Goal: Task Accomplishment & Management: Use online tool/utility

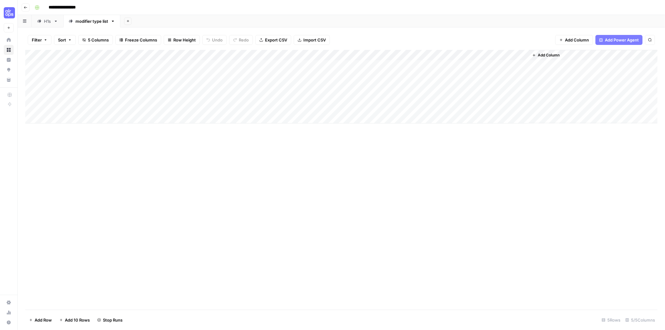
click at [253, 56] on div "Add Column" at bounding box center [341, 87] width 632 height 74
click at [187, 123] on div "Add Column" at bounding box center [341, 180] width 632 height 260
click at [122, 63] on div "Add Column" at bounding box center [341, 87] width 632 height 74
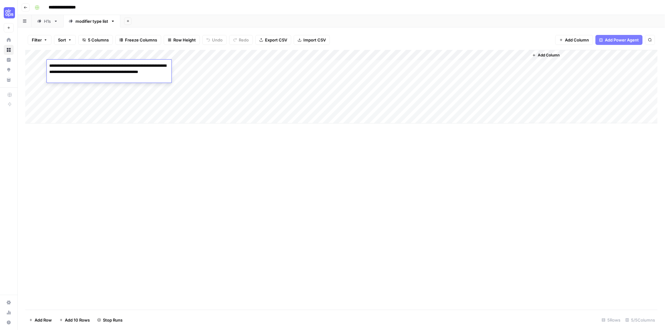
click at [328, 66] on div "Add Column" at bounding box center [341, 87] width 632 height 74
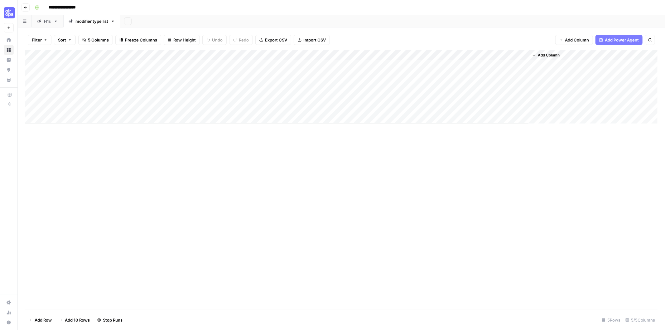
click at [41, 24] on div "H1s" at bounding box center [44, 21] width 14 height 6
click at [279, 42] on span "Export CSV" at bounding box center [276, 40] width 22 height 6
click at [77, 22] on div "modifier type list" at bounding box center [91, 21] width 33 height 6
click at [253, 64] on div "Add Column" at bounding box center [341, 87] width 632 height 74
click at [255, 65] on div "Add Column" at bounding box center [341, 87] width 632 height 74
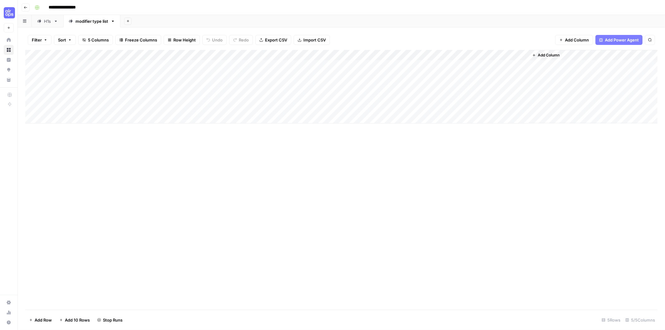
click at [215, 54] on div "Add Column" at bounding box center [341, 87] width 632 height 74
click at [303, 80] on div "Add Column" at bounding box center [341, 87] width 632 height 74
click at [173, 63] on div "Add Column" at bounding box center [341, 87] width 632 height 74
click at [176, 52] on div "Add Column" at bounding box center [341, 87] width 632 height 74
click at [243, 55] on div at bounding box center [198, 56] width 122 height 12
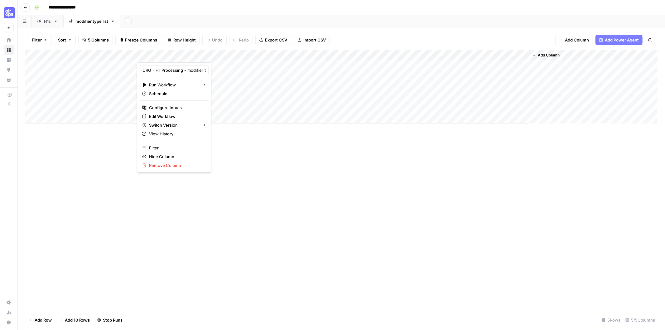
click at [247, 54] on div at bounding box center [198, 56] width 122 height 12
click at [390, 93] on div "Add Column" at bounding box center [341, 87] width 632 height 74
click at [246, 55] on div "Add Column" at bounding box center [341, 87] width 632 height 74
click at [175, 114] on span "Edit Workflow" at bounding box center [176, 116] width 55 height 6
click at [88, 65] on div "Add Column" at bounding box center [341, 87] width 632 height 74
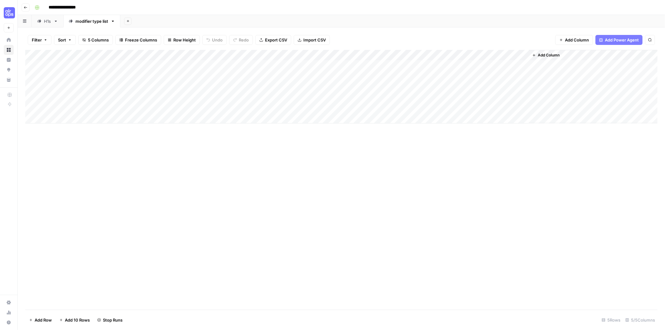
click at [88, 65] on div "Add Column" at bounding box center [341, 87] width 632 height 74
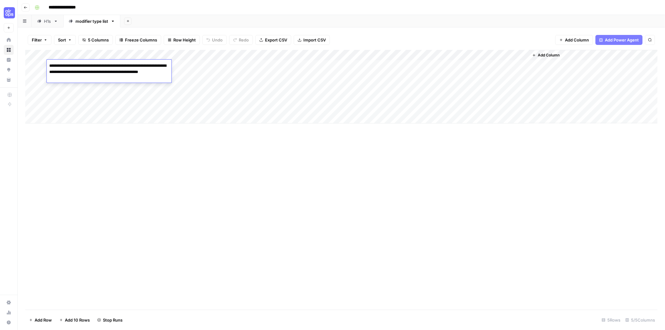
click at [320, 84] on div "Add Column" at bounding box center [341, 87] width 632 height 74
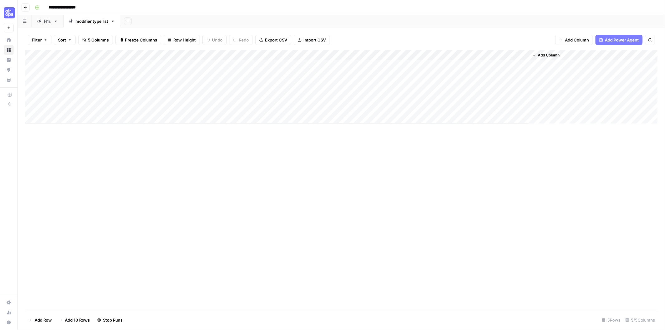
click at [26, 4] on button "Go back" at bounding box center [26, 7] width 8 height 8
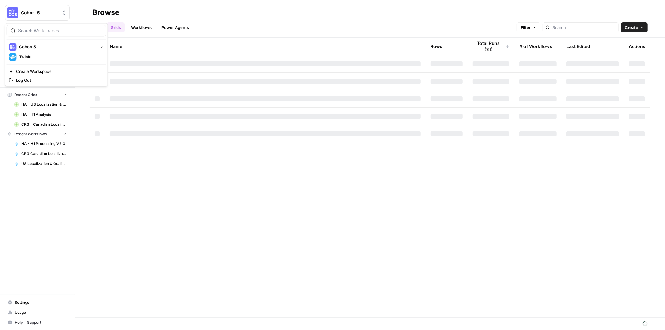
click at [26, 13] on span "Cohort 5" at bounding box center [40, 13] width 38 height 6
click at [45, 58] on span "Twinkl" at bounding box center [60, 57] width 82 height 6
